Goal: Task Accomplishment & Management: Complete application form

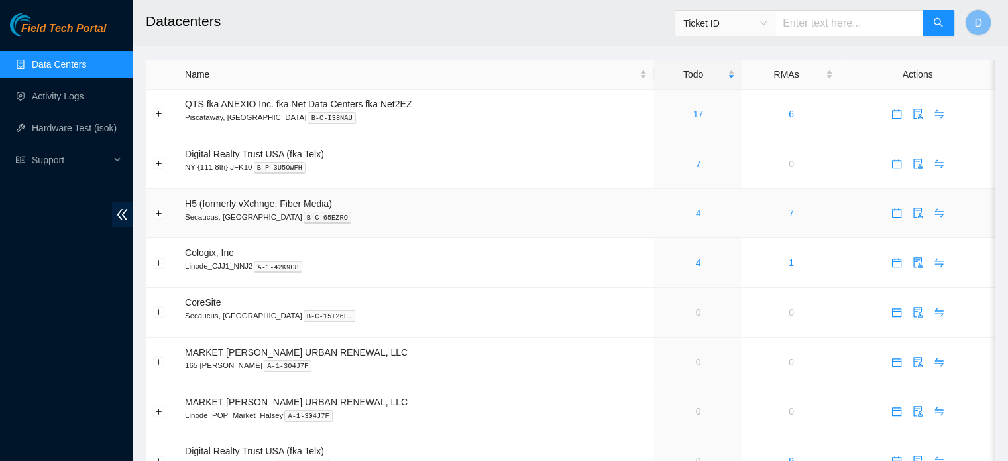
click at [696, 215] on link "4" at bounding box center [698, 213] width 5 height 11
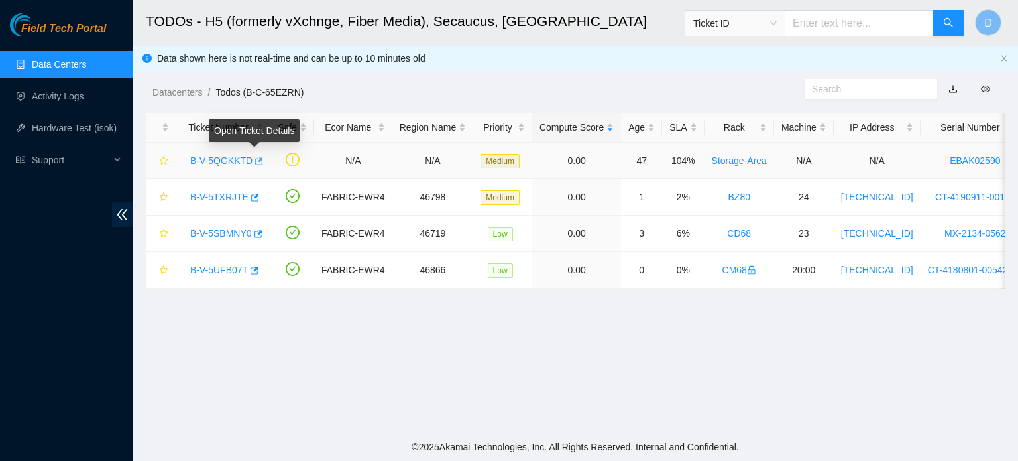
click at [257, 159] on icon "button" at bounding box center [259, 160] width 8 height 7
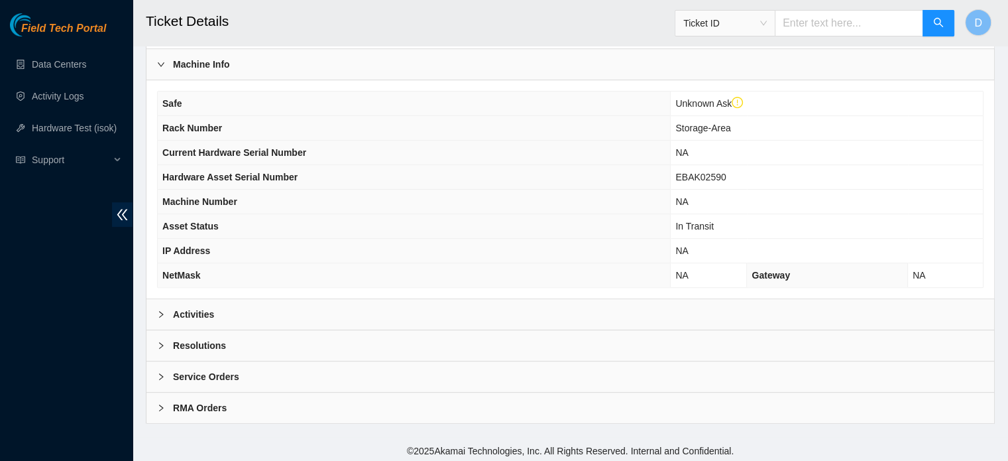
click at [263, 312] on div "Activities" at bounding box center [571, 314] width 848 height 30
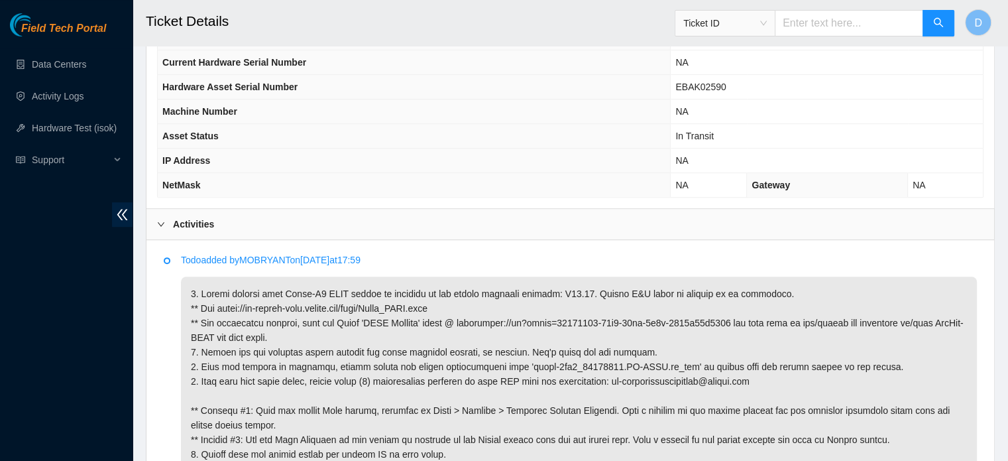
scroll to position [711, 0]
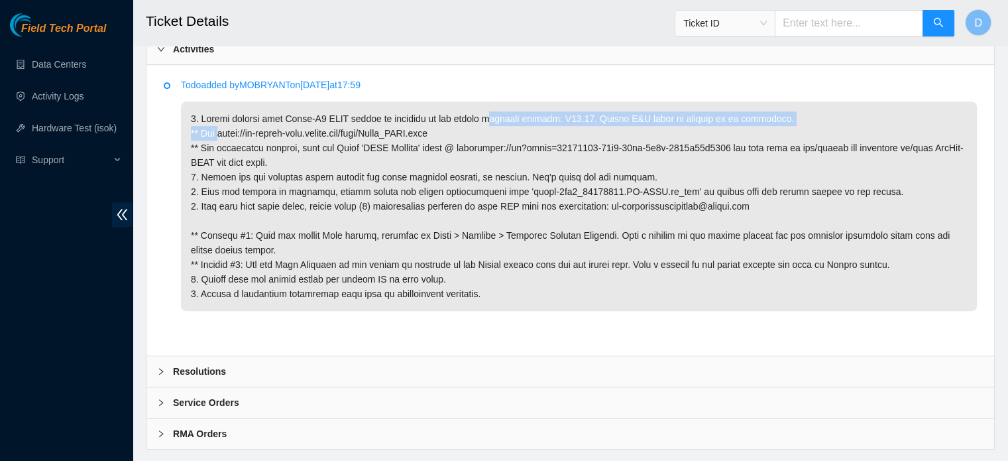
drag, startPoint x: 217, startPoint y: 129, endPoint x: 478, endPoint y: 112, distance: 261.1
click at [478, 115] on p at bounding box center [579, 206] width 796 height 210
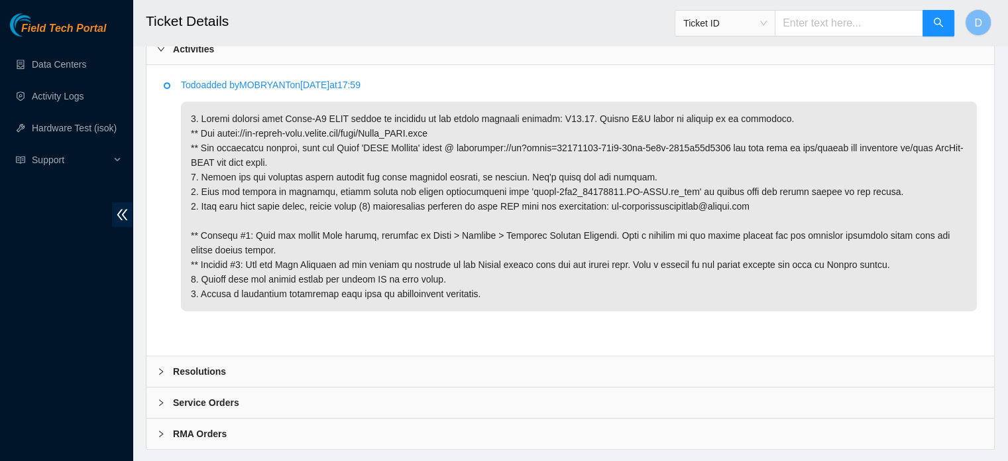
click at [467, 128] on p at bounding box center [579, 206] width 796 height 210
drag, startPoint x: 446, startPoint y: 129, endPoint x: 218, endPoint y: 135, distance: 227.5
click at [218, 135] on p at bounding box center [579, 206] width 796 height 210
copy p "https://ft-portal-docs.akamai.com/wiki/Viavi_OTDR.html"
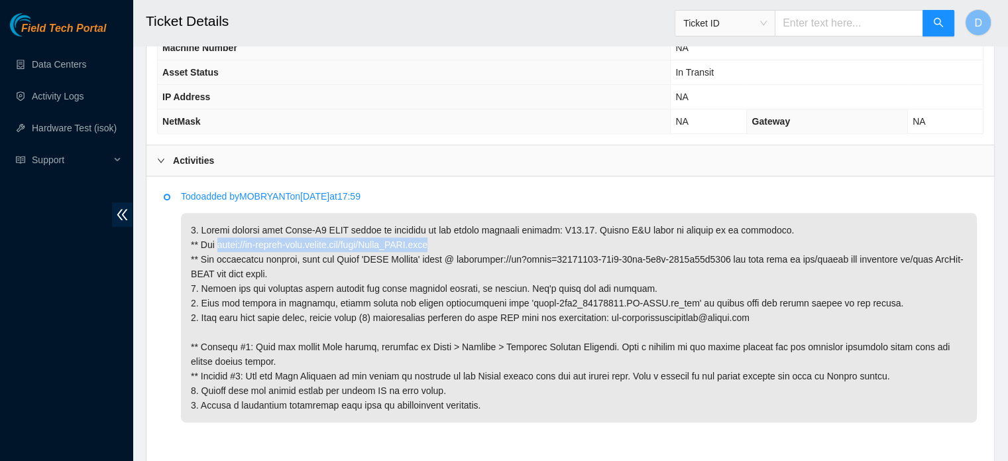
scroll to position [670, 0]
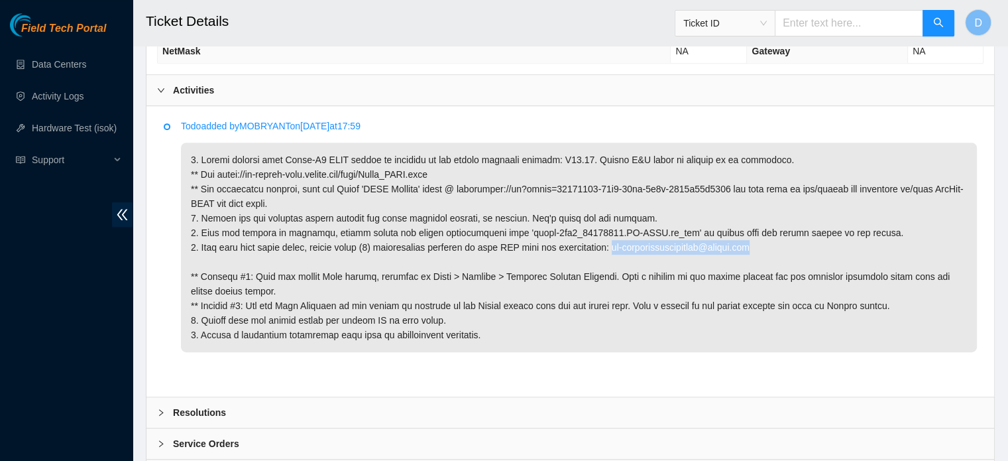
drag, startPoint x: 613, startPoint y: 243, endPoint x: 805, endPoint y: 246, distance: 192.3
click at [806, 246] on p at bounding box center [579, 248] width 796 height 210
copy p "dl-networkconnectivity@akamai.com"
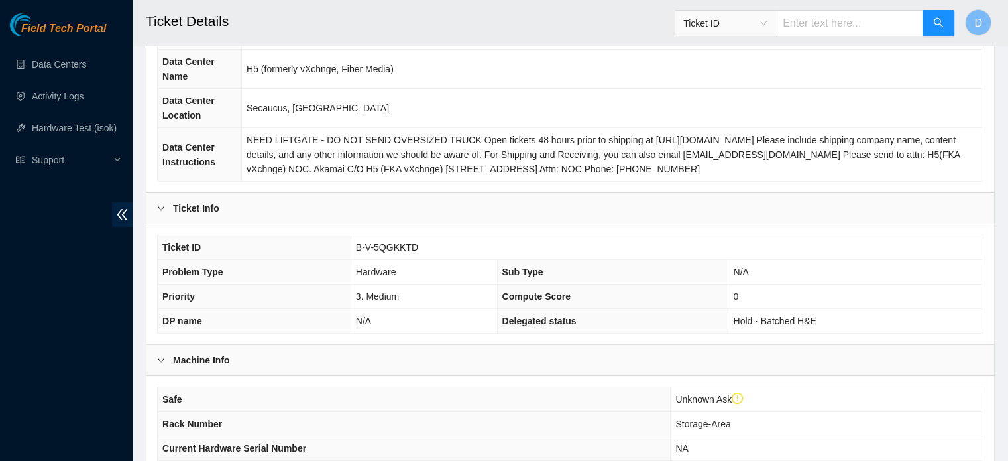
scroll to position [139, 0]
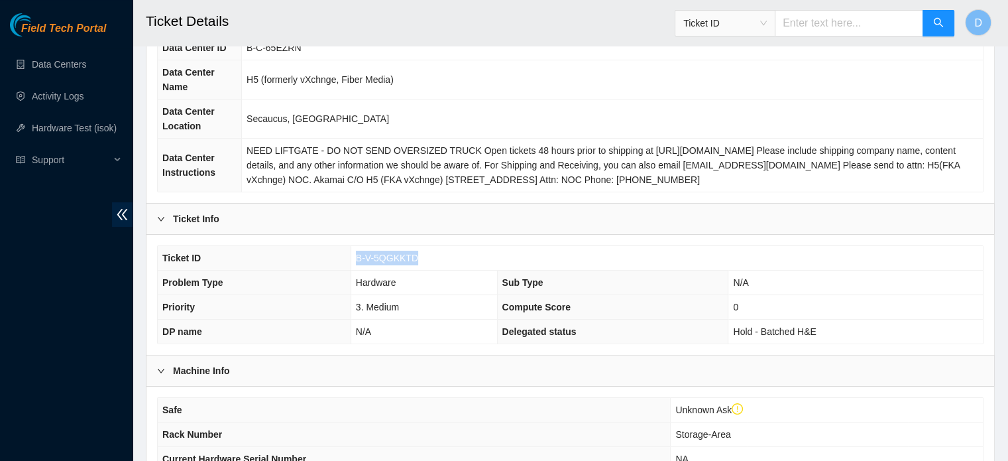
drag, startPoint x: 351, startPoint y: 253, endPoint x: 428, endPoint y: 253, distance: 76.9
click at [432, 255] on td "B-V-5QGKKTD" at bounding box center [667, 258] width 632 height 25
copy span "B-V-5QGKKTD"
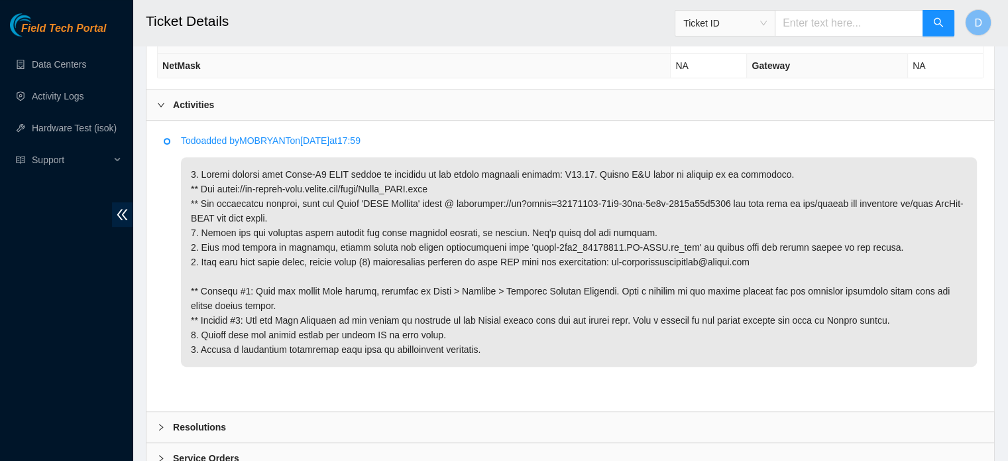
scroll to position [736, 0]
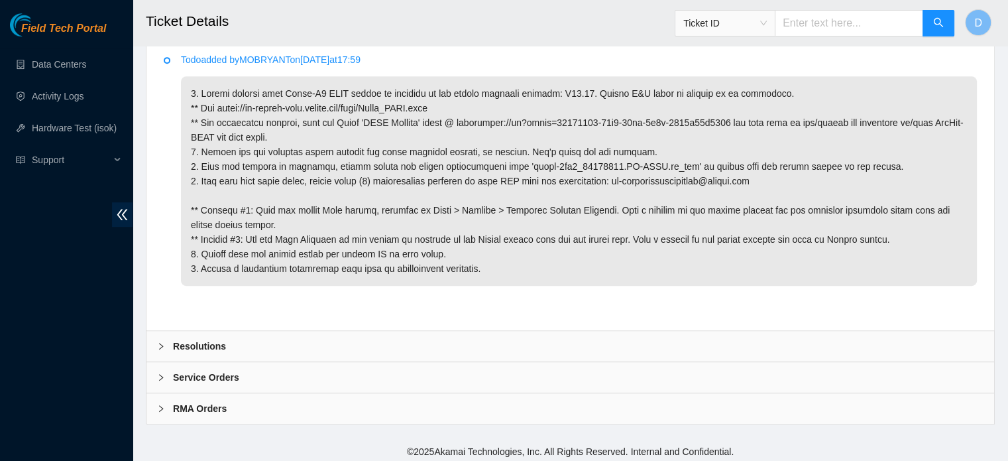
click at [217, 343] on b "Resolutions" at bounding box center [199, 346] width 53 height 15
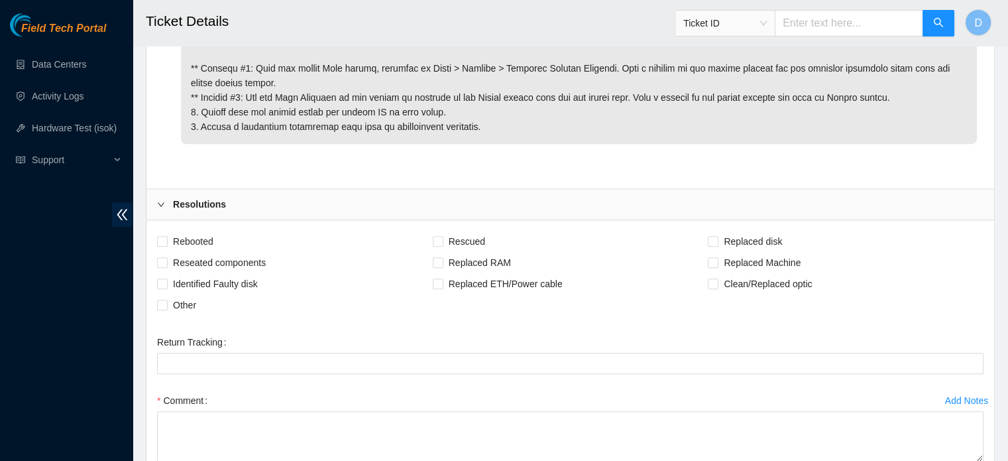
scroll to position [935, 0]
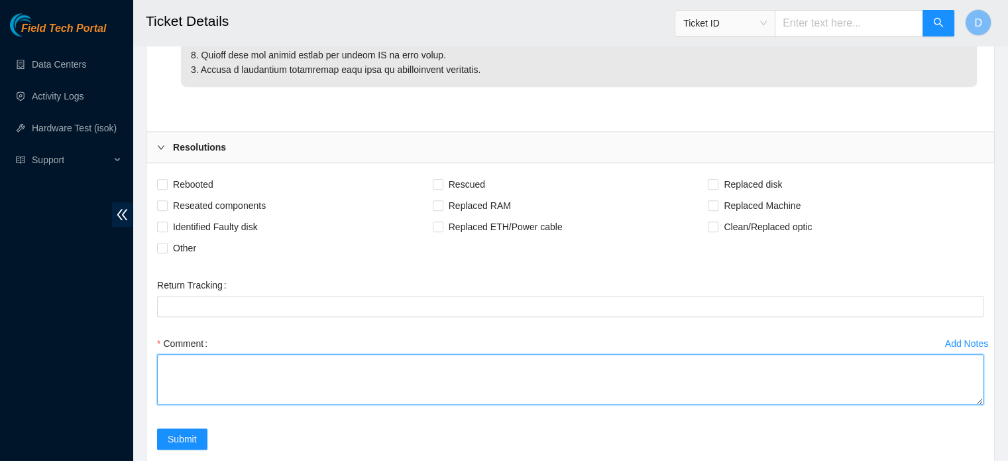
click at [182, 373] on textarea "Comment" at bounding box center [570, 379] width 827 height 50
paste textarea "EBAK02590"
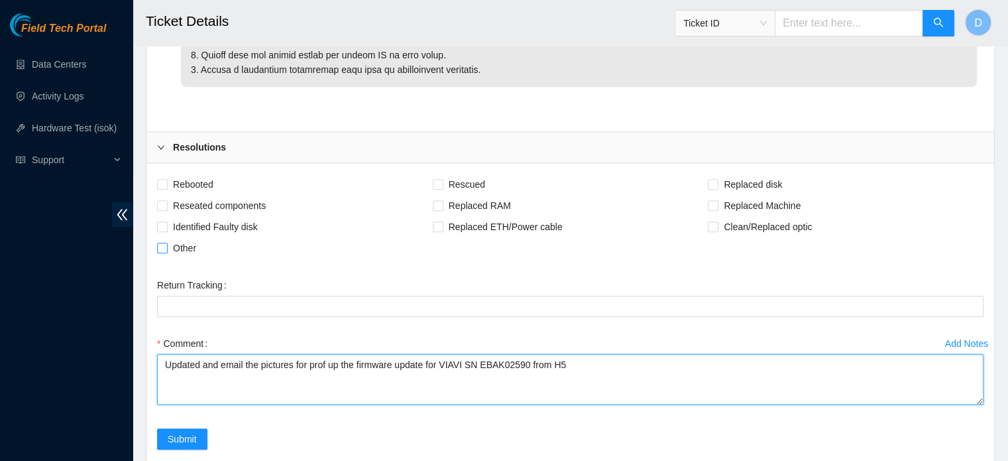
type textarea "Updated and email the pictures for prof up the firmware update for VIAVI SN EBA…"
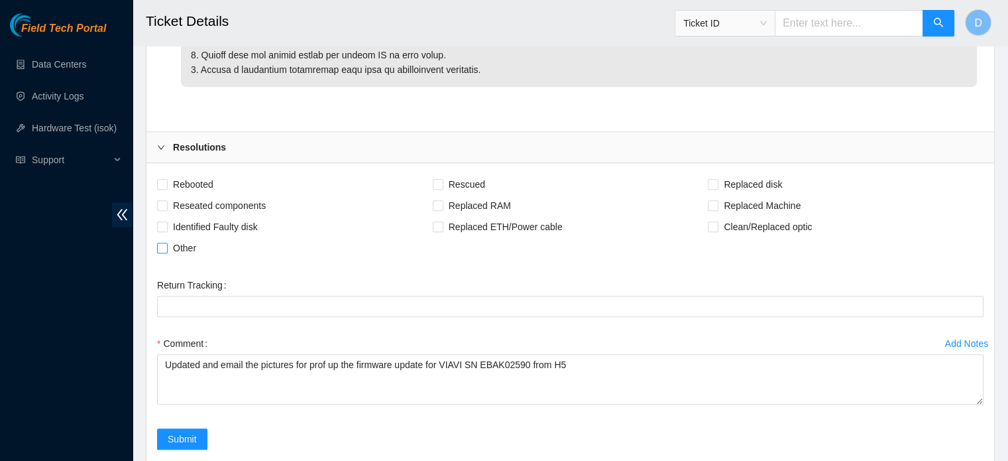
click at [191, 247] on span "Other" at bounding box center [185, 247] width 34 height 21
click at [166, 247] on input "Other" at bounding box center [161, 247] width 9 height 9
checkbox input "true"
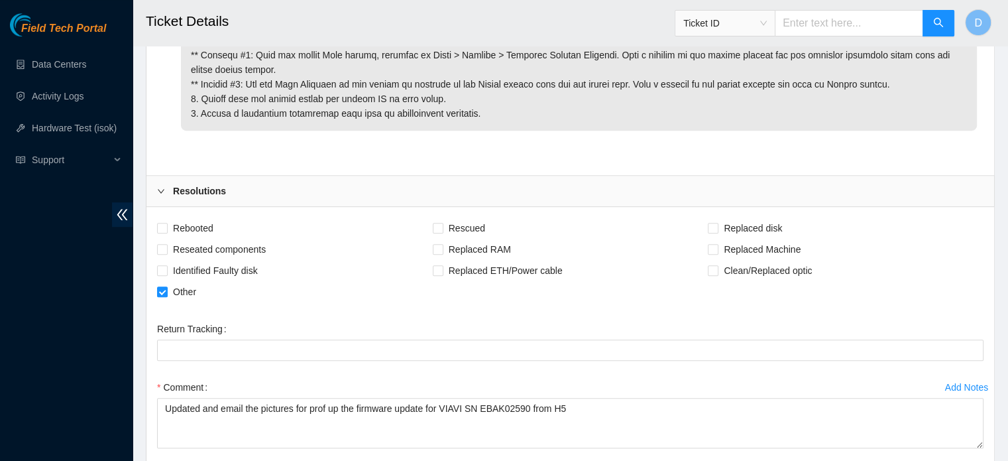
scroll to position [1050, 0]
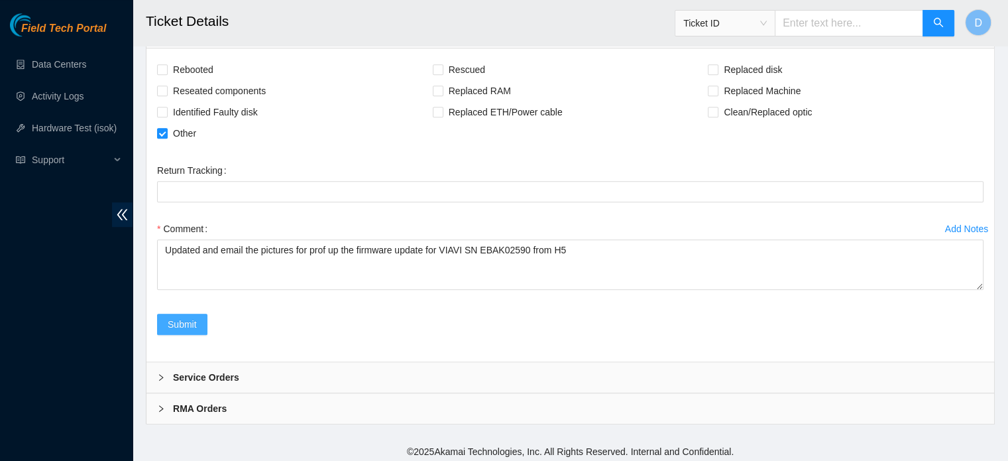
click at [197, 314] on button "Submit" at bounding box center [182, 324] width 50 height 21
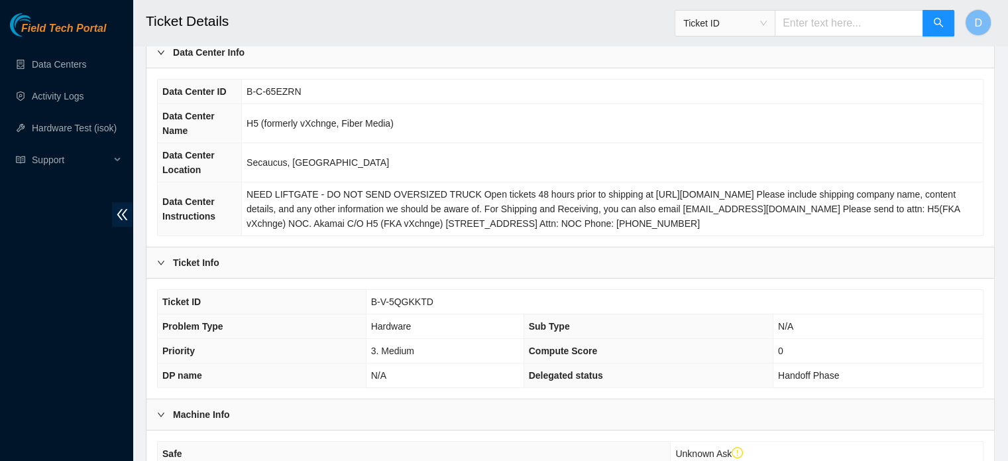
scroll to position [265, 0]
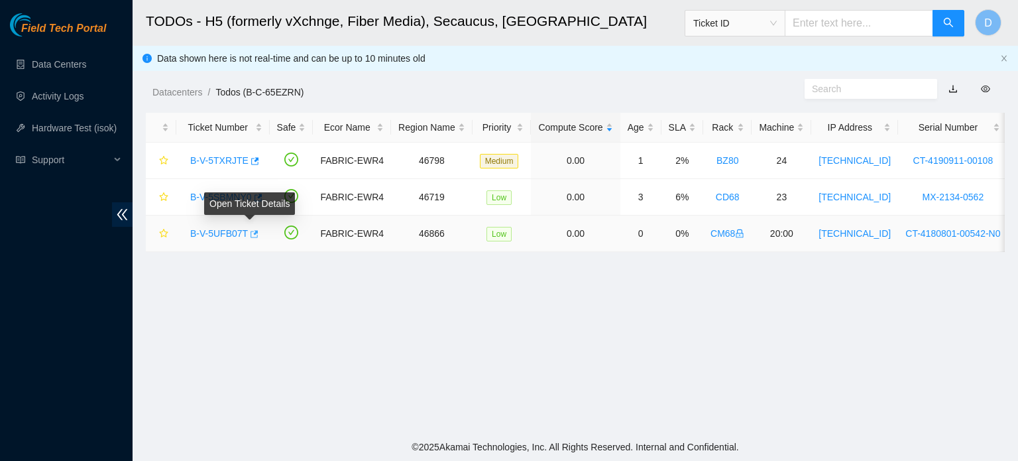
click at [251, 233] on icon "button" at bounding box center [255, 233] width 8 height 7
